Goal: Check status: Check status

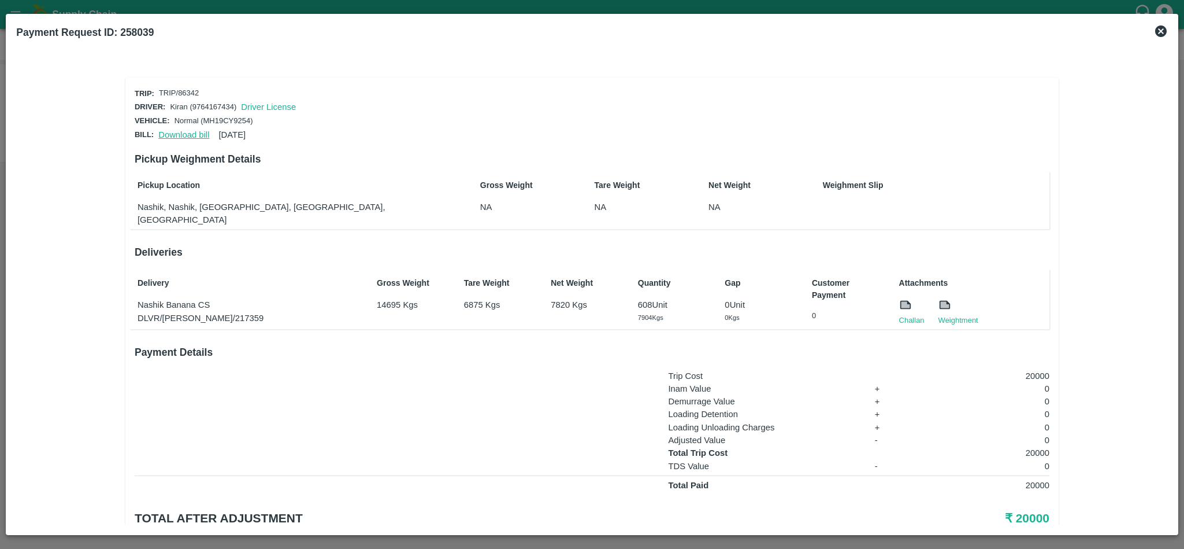
click at [172, 130] on link "Download bill" at bounding box center [183, 134] width 51 height 9
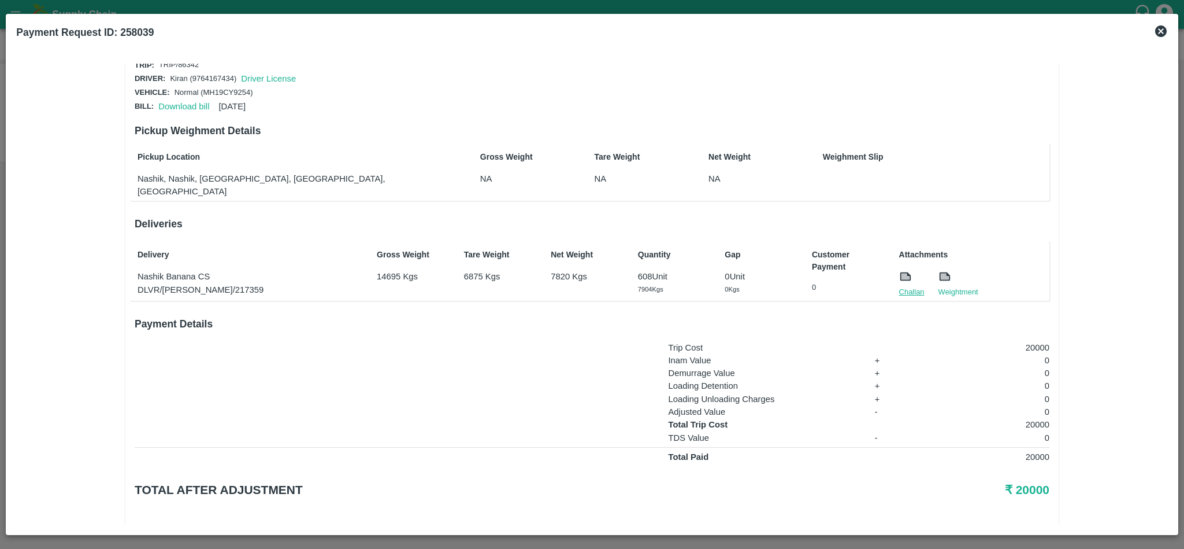
click at [909, 286] on link "Challan" at bounding box center [911, 292] width 25 height 12
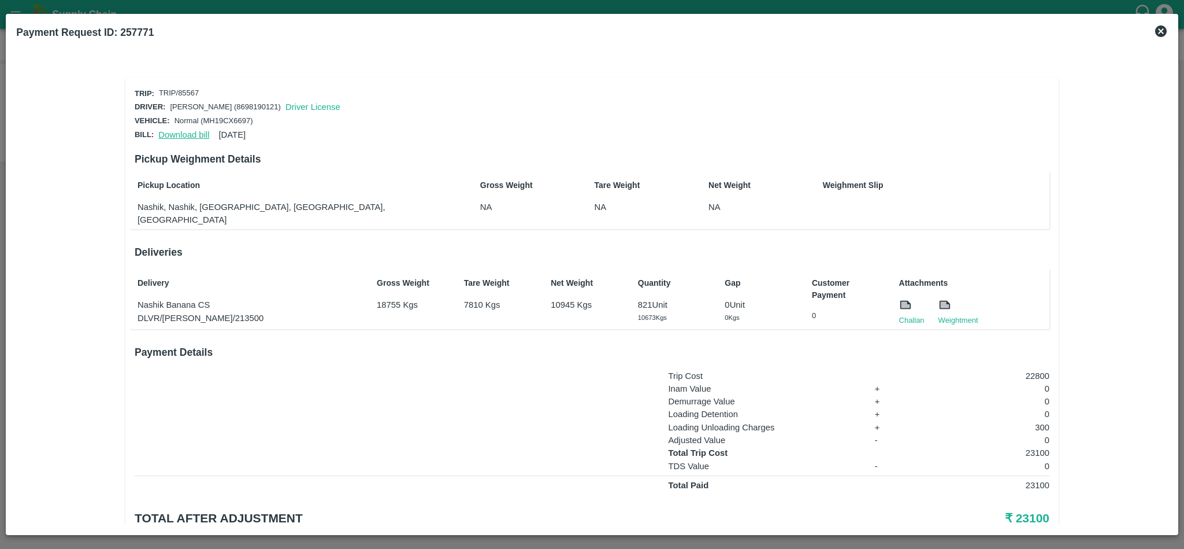
click at [177, 130] on link "Download bill" at bounding box center [183, 134] width 51 height 9
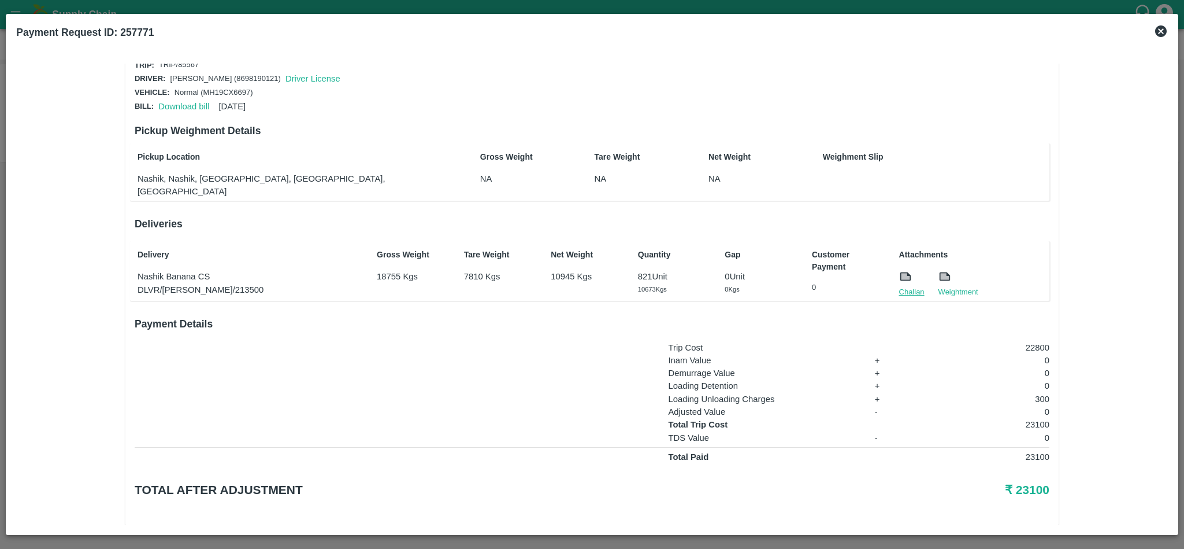
click at [910, 286] on link "Challan" at bounding box center [911, 292] width 25 height 12
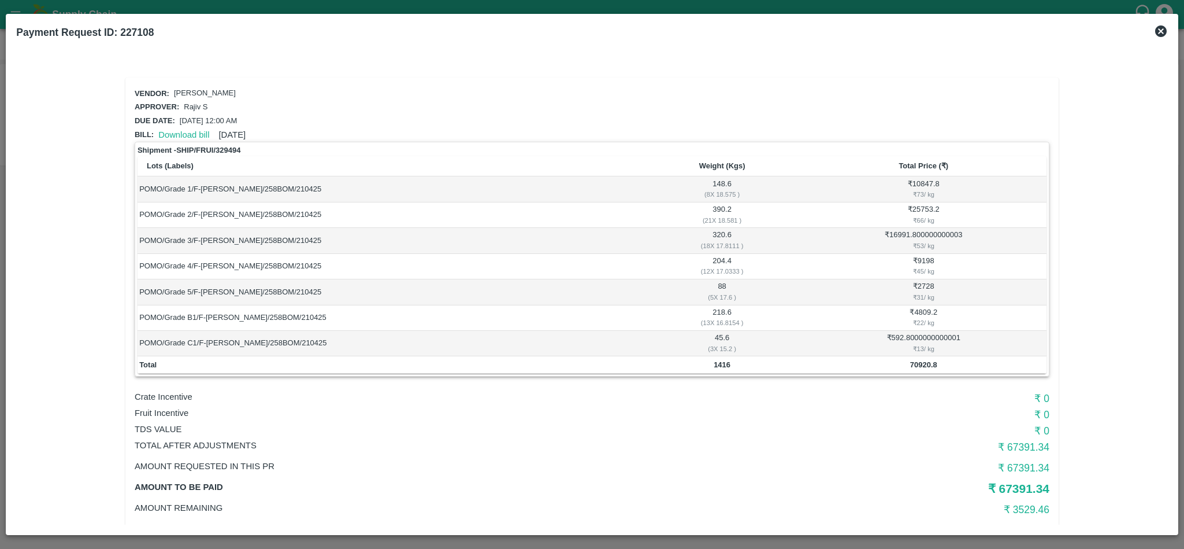
click at [1164, 31] on icon at bounding box center [1161, 31] width 12 height 12
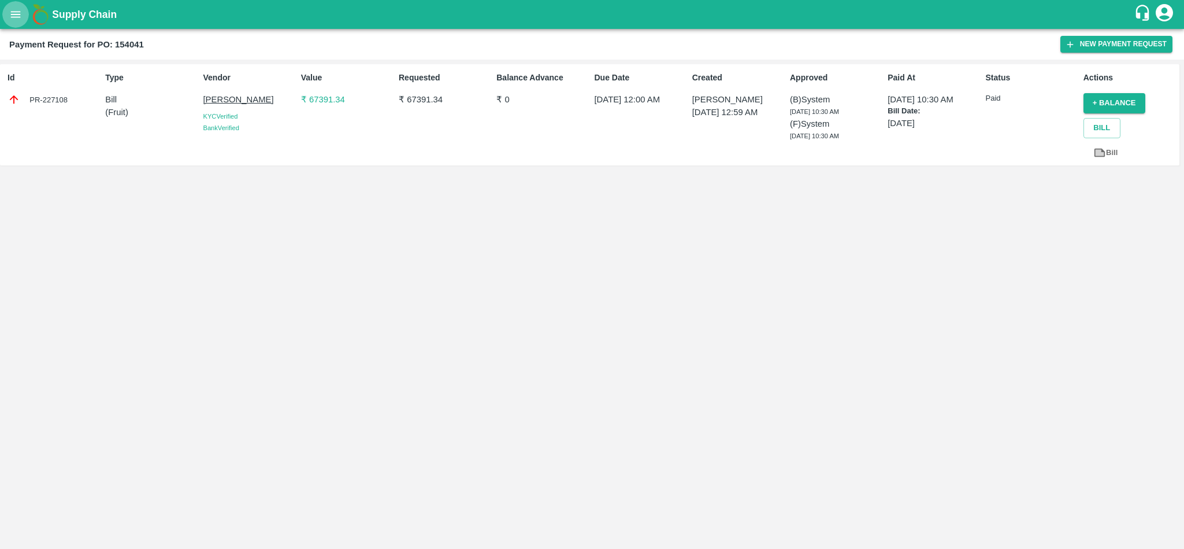
click at [14, 18] on icon "open drawer" at bounding box center [15, 14] width 13 height 13
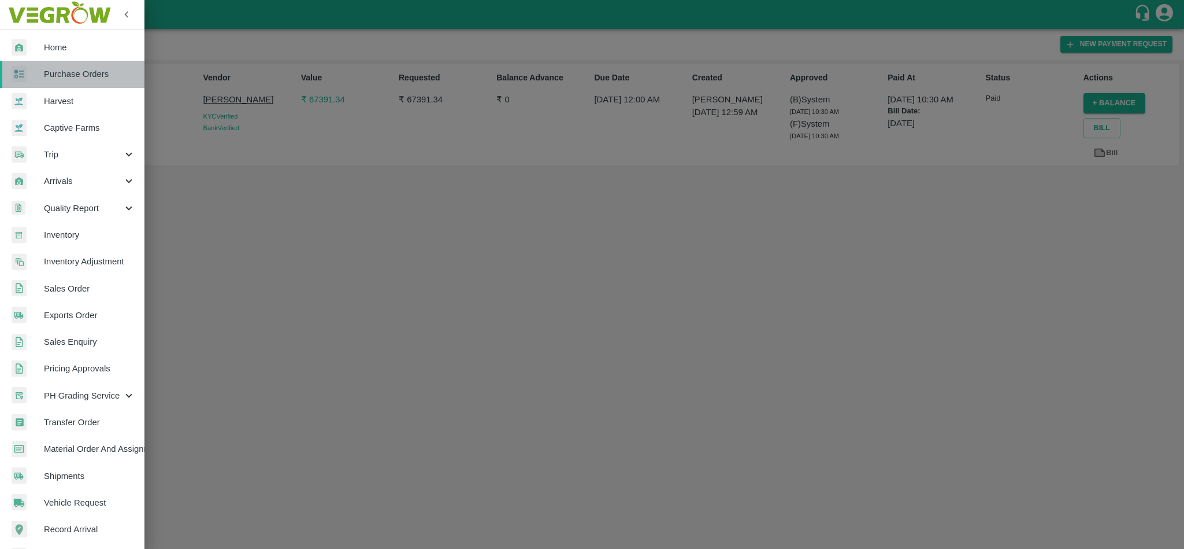
click at [88, 69] on span "Purchase Orders" at bounding box center [89, 74] width 91 height 13
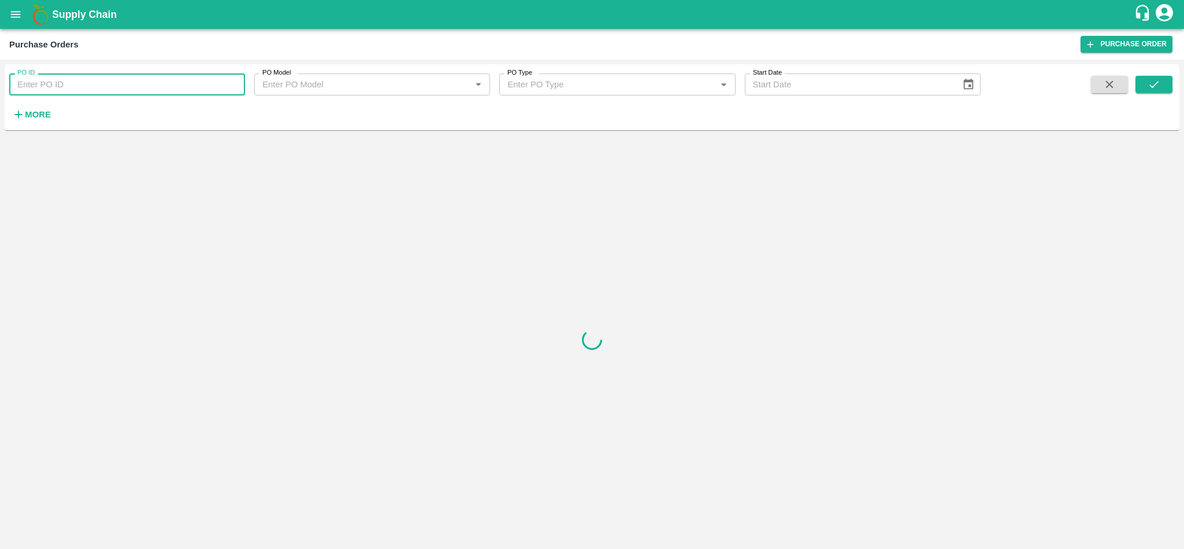
click at [101, 89] on input "PO ID" at bounding box center [127, 84] width 236 height 22
paste input "170537"
type input "170537"
click at [1161, 83] on button "submit" at bounding box center [1154, 84] width 37 height 17
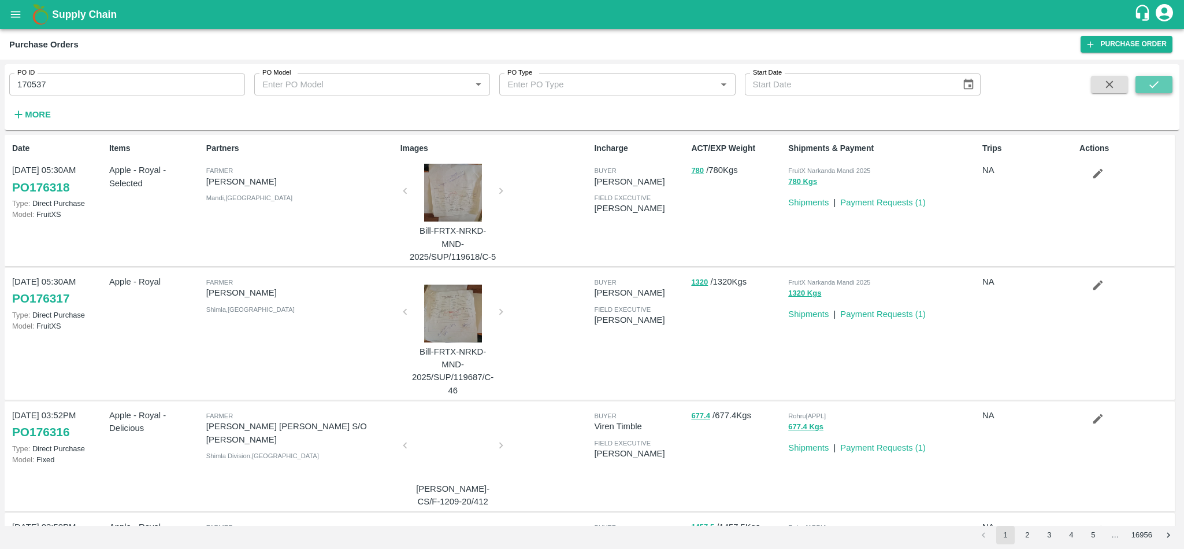
click at [1158, 90] on icon "submit" at bounding box center [1154, 84] width 13 height 13
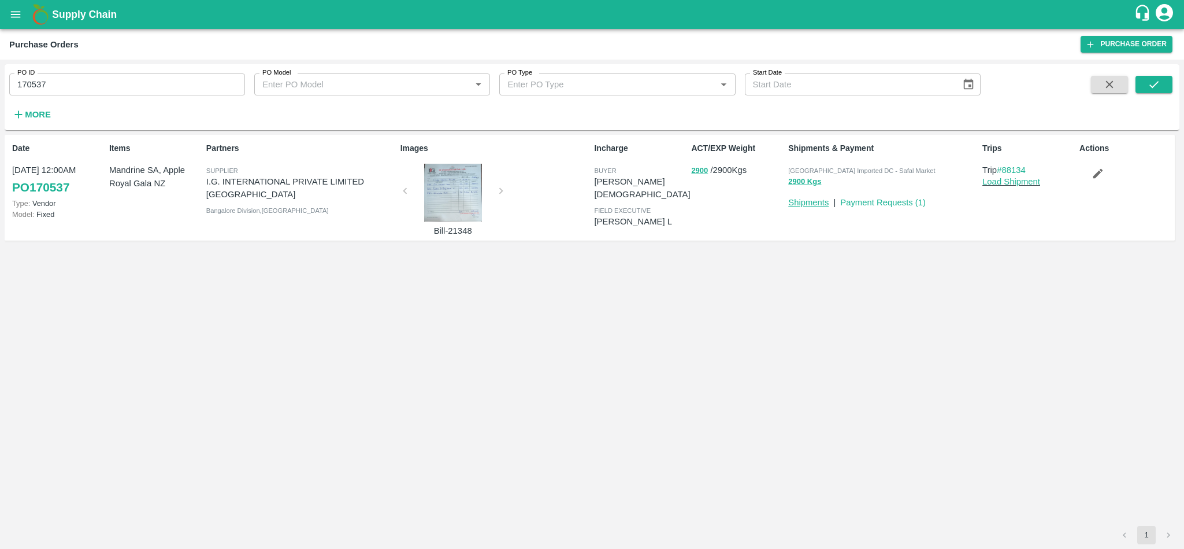
click at [802, 202] on link "Shipments" at bounding box center [808, 202] width 40 height 9
click at [82, 87] on input "170537" at bounding box center [127, 84] width 236 height 22
paste input "text"
type input "170540"
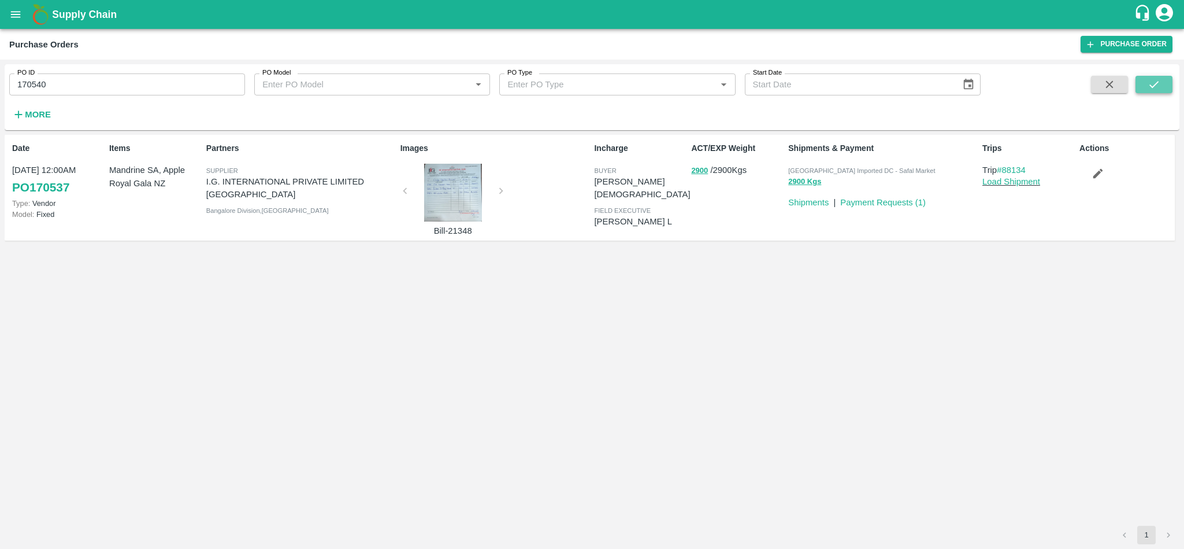
click at [1144, 82] on button "submit" at bounding box center [1154, 84] width 37 height 17
click at [87, 80] on input "170540" at bounding box center [127, 84] width 236 height 22
click at [800, 184] on button "8314 Kgs" at bounding box center [804, 181] width 33 height 13
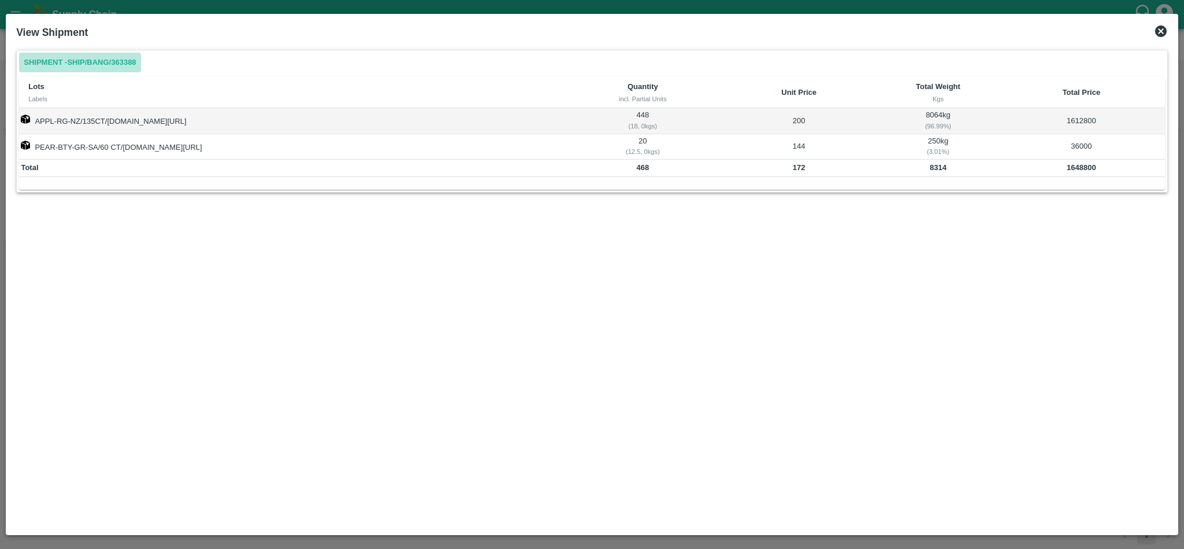
click at [110, 61] on link "Shipment - SHIP/BANG/363388" at bounding box center [79, 63] width 121 height 20
click at [1159, 28] on icon at bounding box center [1161, 31] width 14 height 14
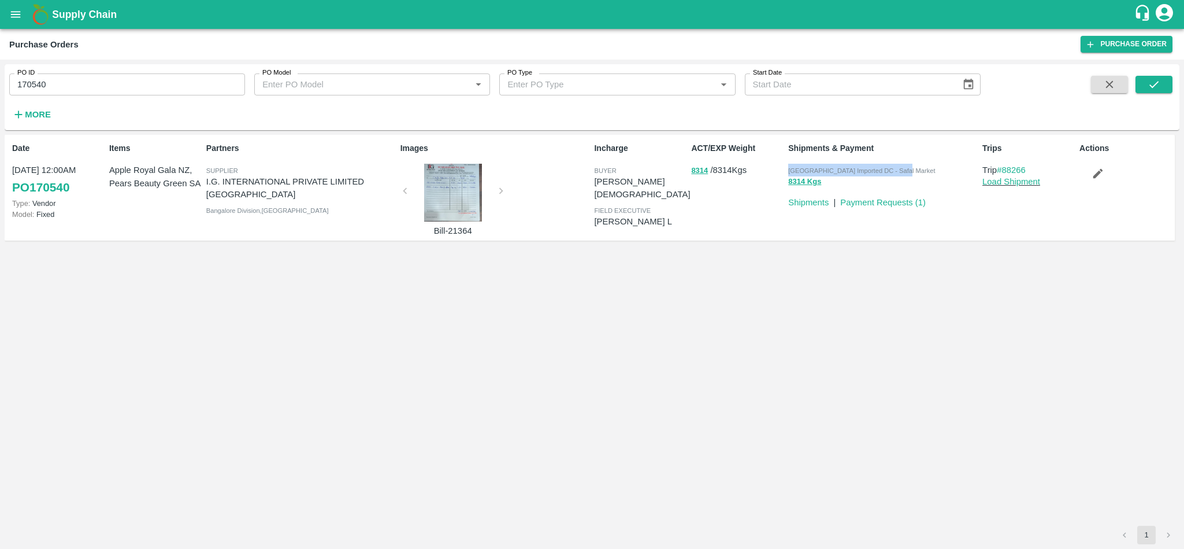
drag, startPoint x: 790, startPoint y: 168, endPoint x: 904, endPoint y: 168, distance: 114.4
click at [904, 168] on div "[GEOGRAPHIC_DATA] Imported DC - Safal Market" at bounding box center [883, 170] width 190 height 13
copy span "[GEOGRAPHIC_DATA] Imported DC - Safal Market"
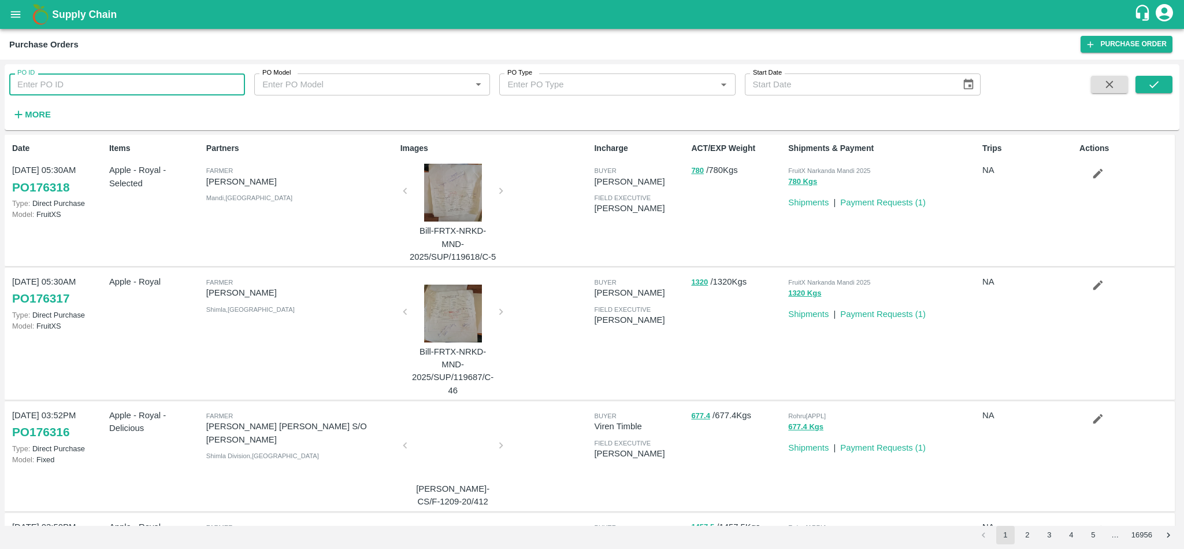
click at [106, 83] on input "PO ID" at bounding box center [127, 84] width 236 height 22
paste input "170537"
type input "170537"
click at [1154, 88] on icon "submit" at bounding box center [1154, 84] width 13 height 13
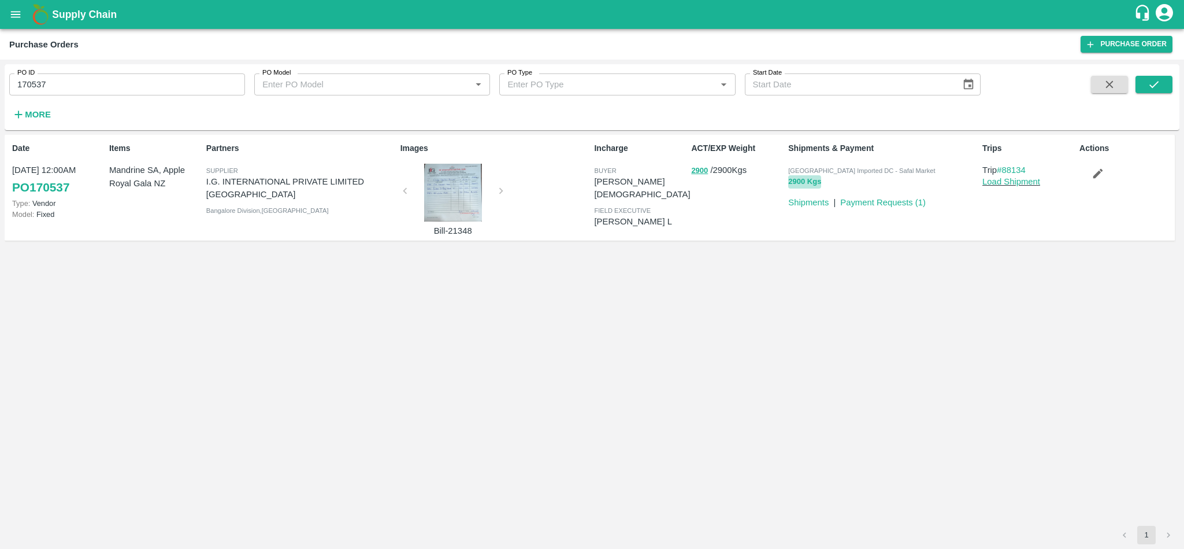
click at [801, 181] on button "2900 Kgs" at bounding box center [804, 181] width 33 height 13
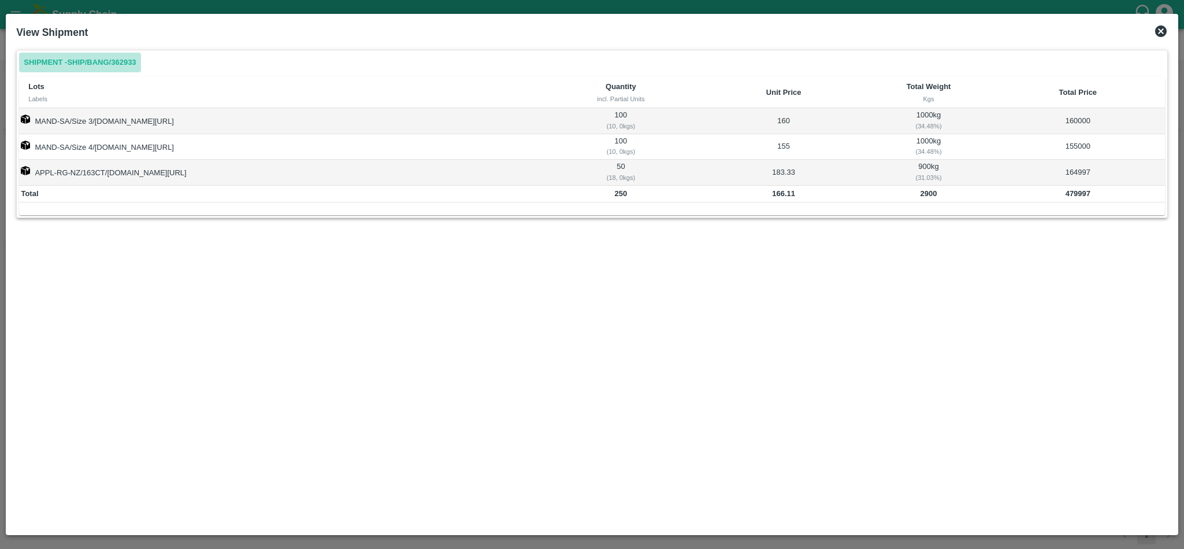
click at [103, 63] on link "Shipment - SHIP/BANG/362933" at bounding box center [79, 63] width 121 height 20
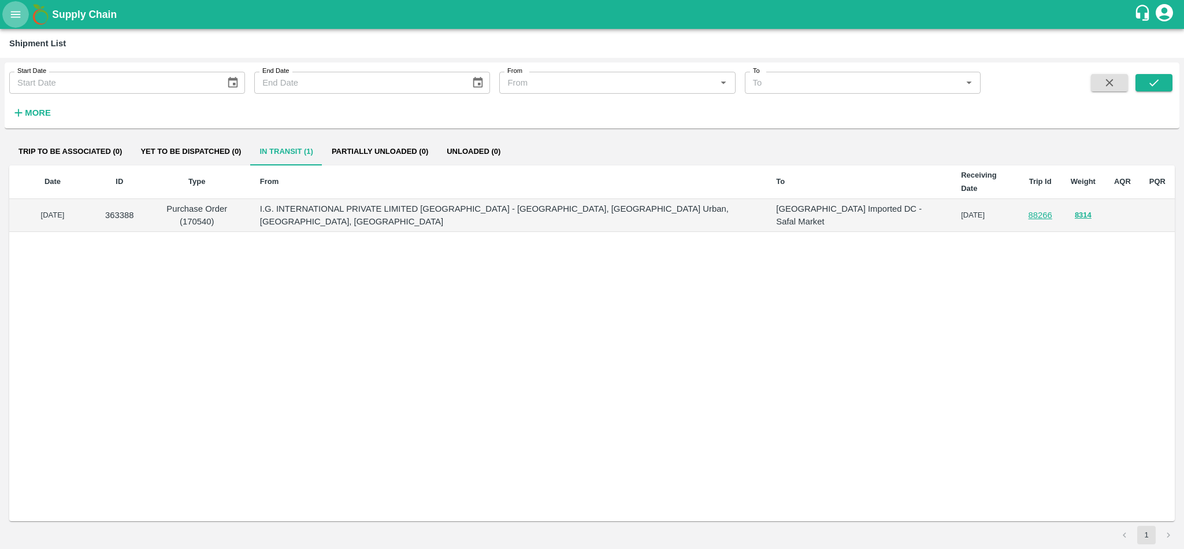
click at [16, 19] on icon "open drawer" at bounding box center [15, 14] width 13 height 13
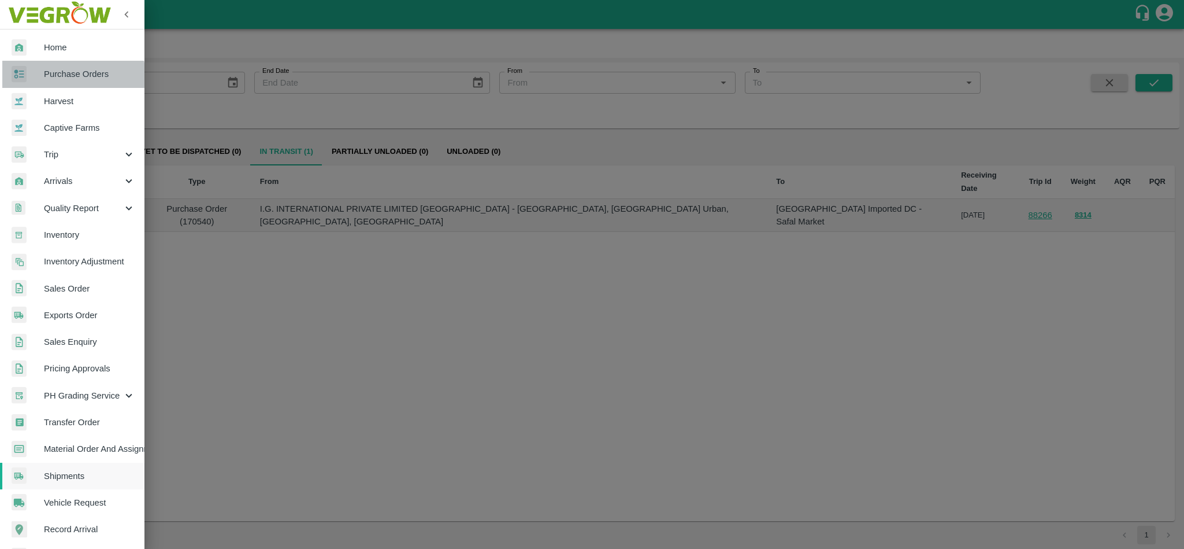
click at [47, 79] on span "Purchase Orders" at bounding box center [89, 74] width 91 height 13
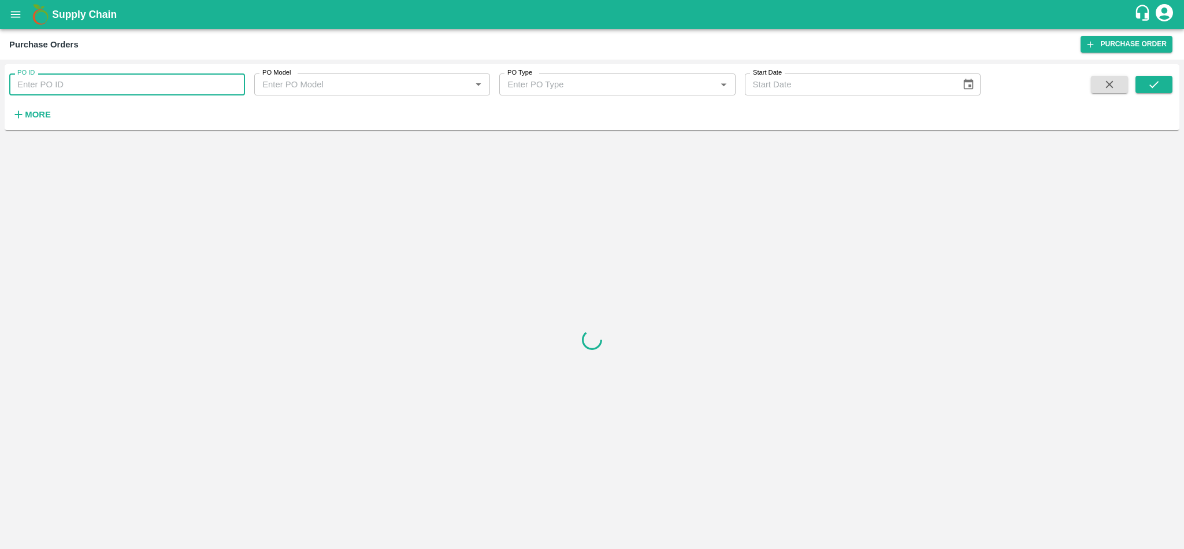
click at [101, 75] on input "PO ID" at bounding box center [127, 84] width 236 height 22
paste input "170540"
click at [1157, 85] on icon "submit" at bounding box center [1154, 84] width 13 height 13
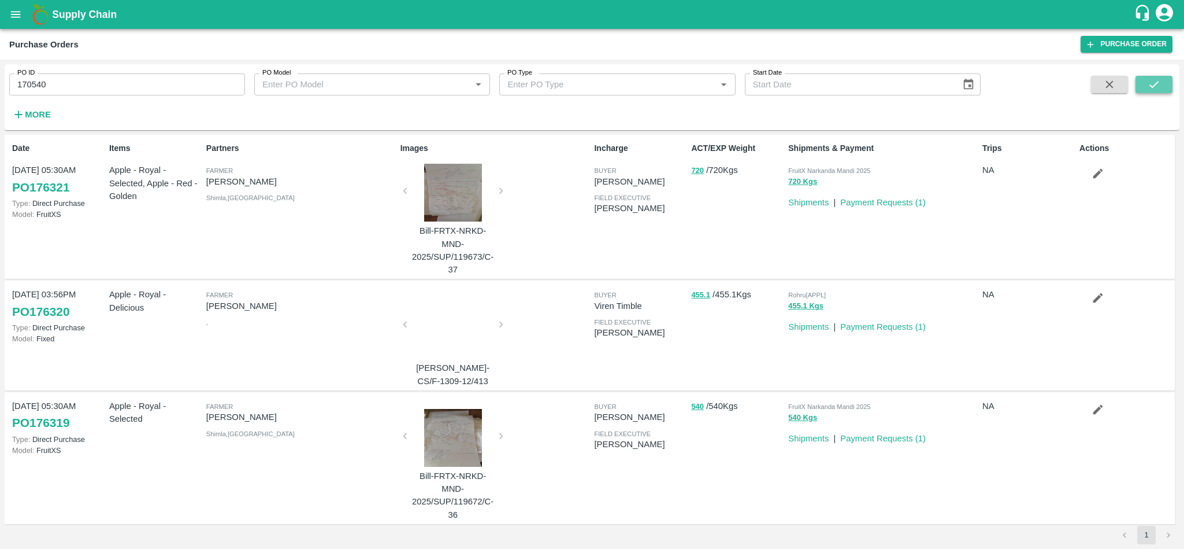
click at [1144, 83] on button "submit" at bounding box center [1154, 84] width 37 height 17
click at [1150, 79] on icon "submit" at bounding box center [1154, 84] width 13 height 13
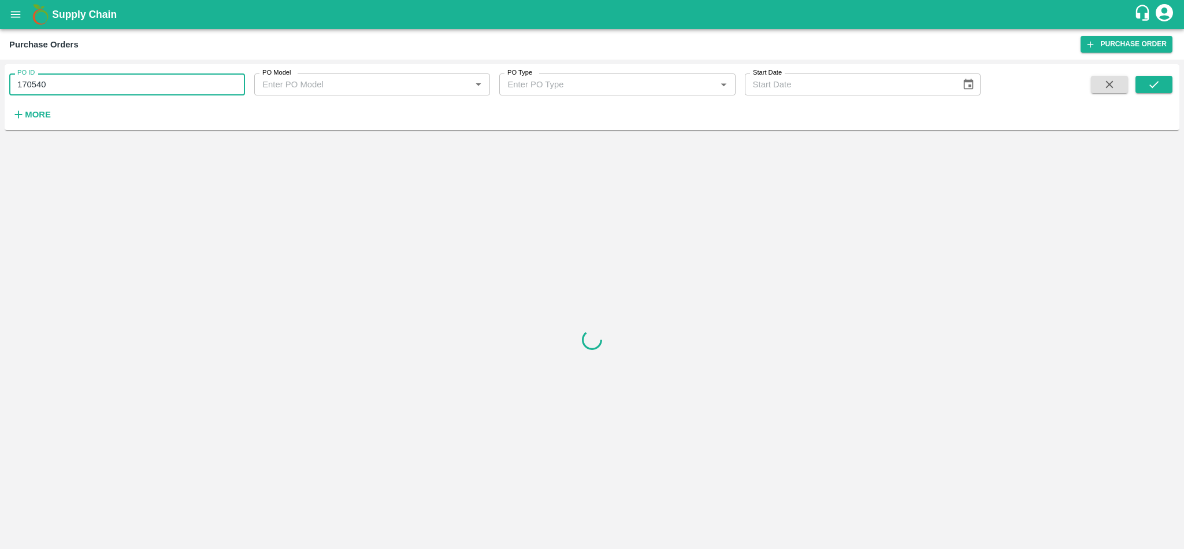
click at [122, 90] on input "170540" at bounding box center [127, 84] width 236 height 22
type input "170540"
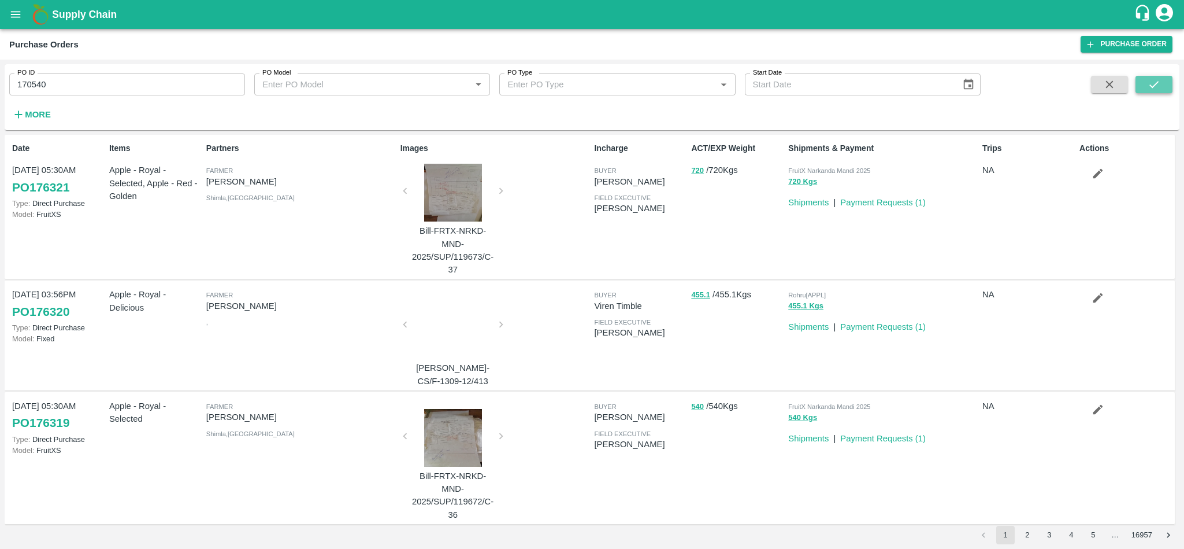
click at [1157, 83] on icon "submit" at bounding box center [1154, 84] width 9 height 7
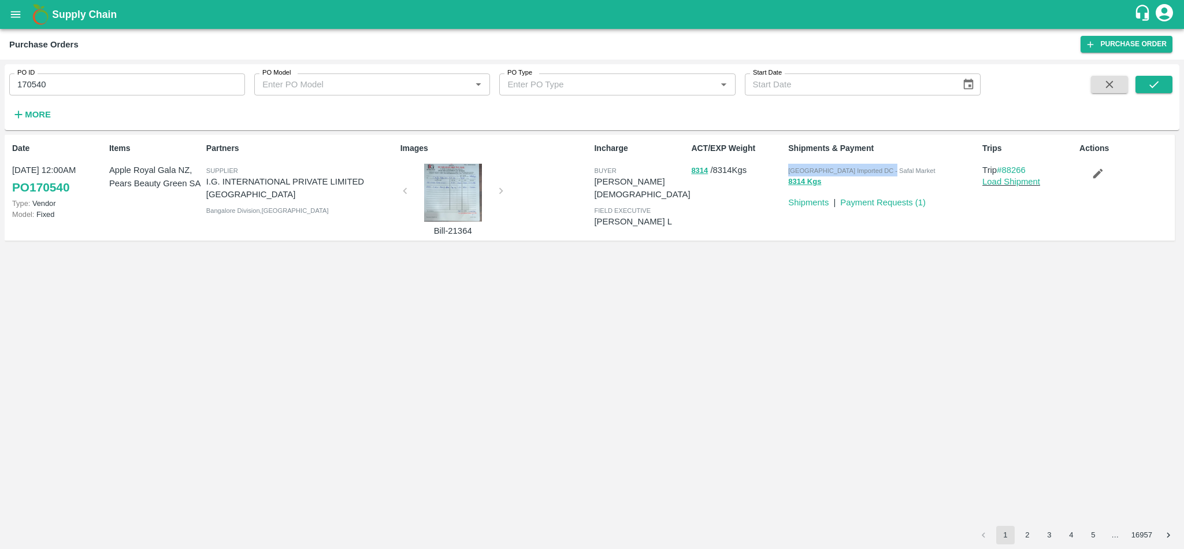
drag, startPoint x: 789, startPoint y: 170, endPoint x: 883, endPoint y: 173, distance: 93.7
click at [883, 173] on span "[GEOGRAPHIC_DATA] Imported DC - Safal Market" at bounding box center [861, 170] width 147 height 7
